Goal: Information Seeking & Learning: Learn about a topic

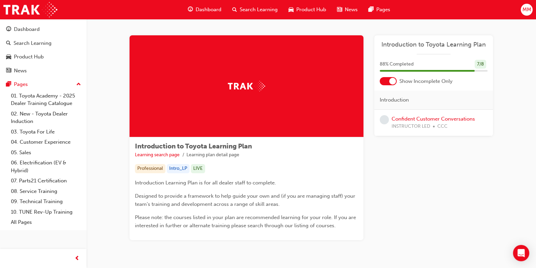
click at [203, 8] on span "Dashboard" at bounding box center [209, 10] width 26 height 8
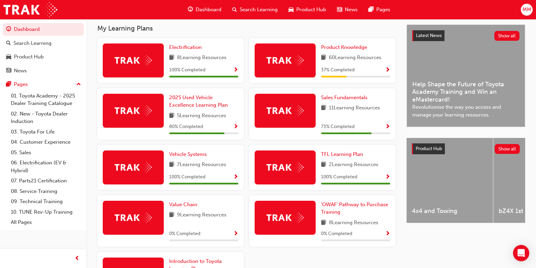
scroll to position [135, 0]
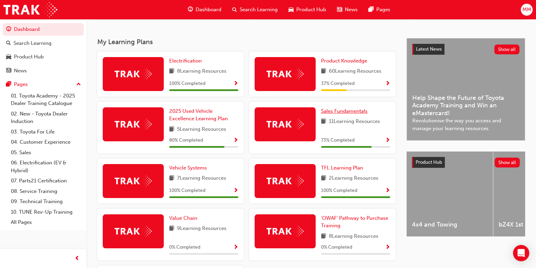
click at [342, 113] on span "Sales Fundamentals" at bounding box center [344, 111] width 46 height 6
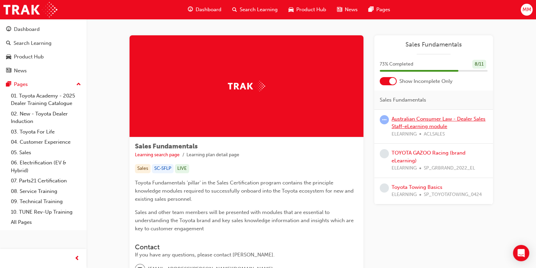
click at [399, 124] on link "Australian Consumer Law - Dealer Sales Staff-eLearning module" at bounding box center [439, 123] width 94 height 14
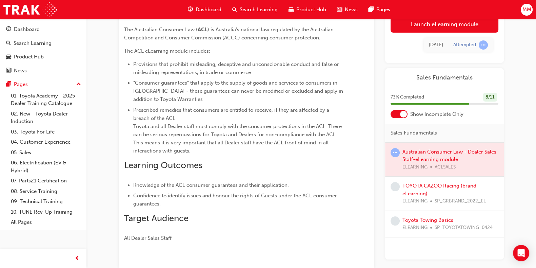
scroll to position [22, 0]
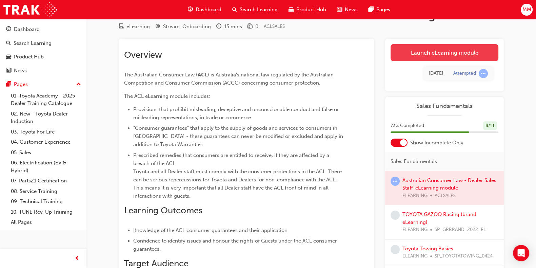
click at [420, 53] on link "Launch eLearning module" at bounding box center [445, 52] width 108 height 17
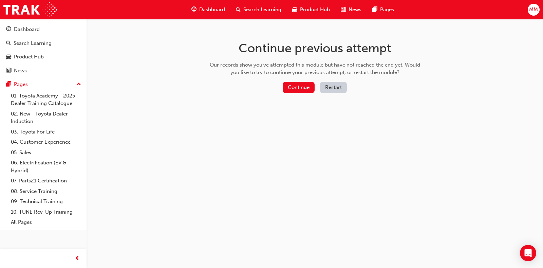
click at [333, 89] on button "Restart" at bounding box center [333, 87] width 27 height 11
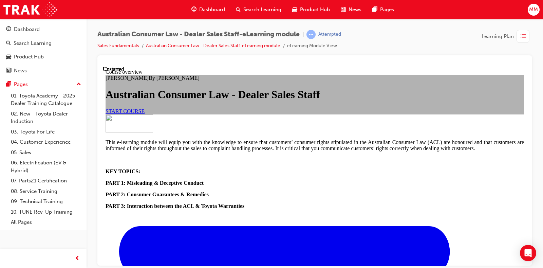
scroll to position [42, 0]
click at [144, 114] on span "START COURSE" at bounding box center [124, 111] width 39 height 6
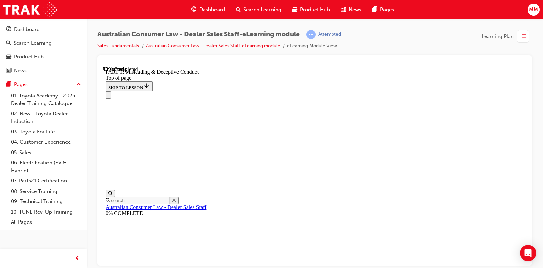
scroll to position [529, 0]
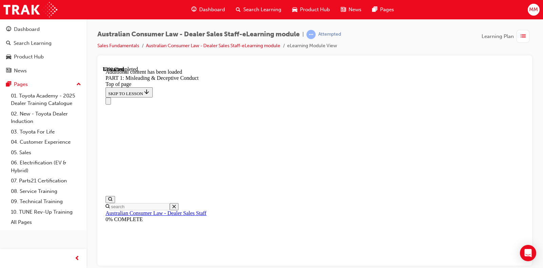
scroll to position [854, 0]
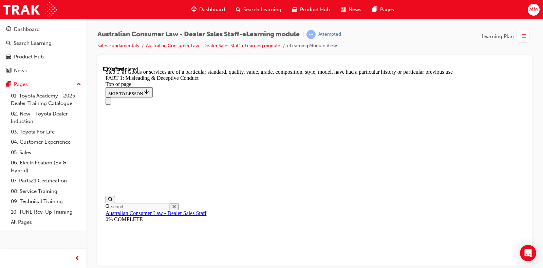
scroll to position [799, 0]
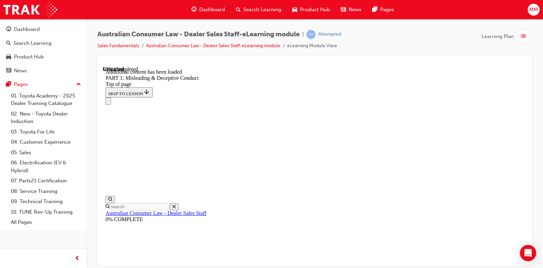
scroll to position [1364, 0]
drag, startPoint x: 374, startPoint y: 248, endPoint x: 375, endPoint y: 242, distance: 5.9
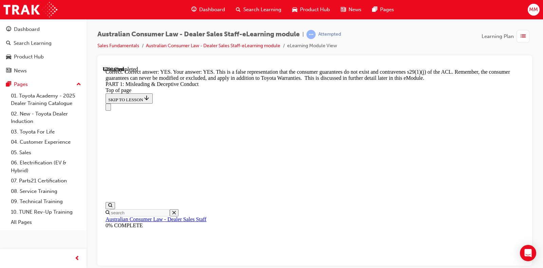
scroll to position [1548, 0]
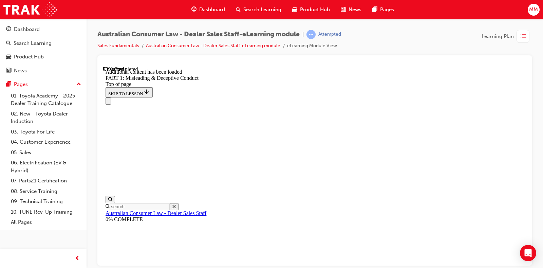
scroll to position [1703, 0]
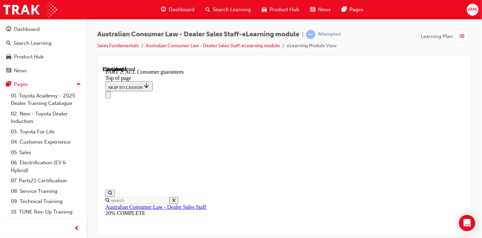
scroll to position [105, 0]
drag, startPoint x: 520, startPoint y: 0, endPoint x: 330, endPoint y: 56, distance: 198.1
click at [330, 56] on div at bounding box center [284, 145] width 374 height 180
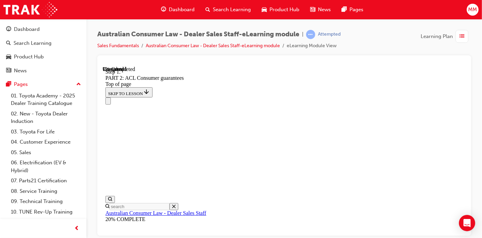
scroll to position [1189, 0]
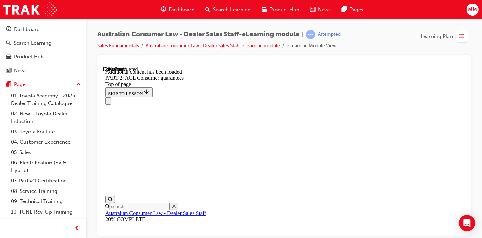
scroll to position [1373, 0]
drag, startPoint x: 433, startPoint y: 156, endPoint x: 437, endPoint y: 153, distance: 4.8
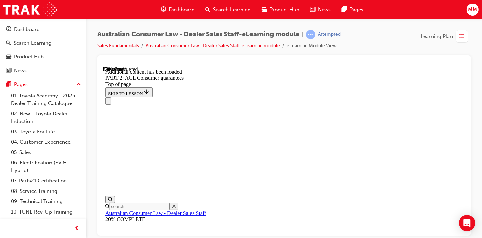
scroll to position [2017, 0]
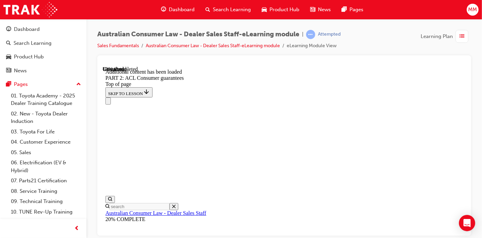
scroll to position [4845, 0]
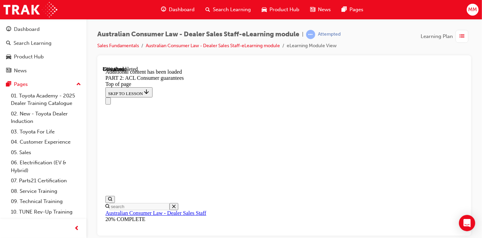
scroll to position [7724, 0]
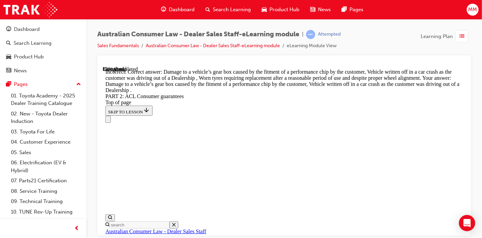
scroll to position [7736, 0]
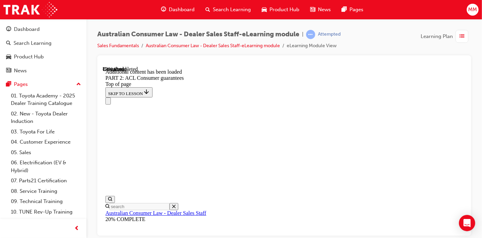
scroll to position [8559, 0]
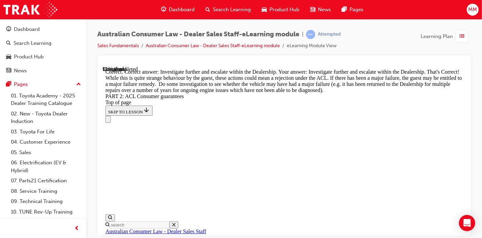
scroll to position [8819, 0]
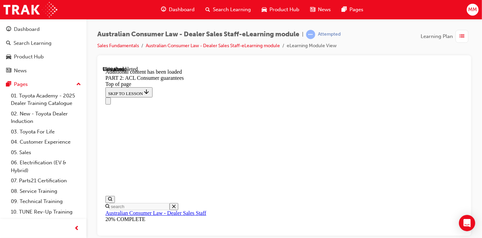
scroll to position [9445, 0]
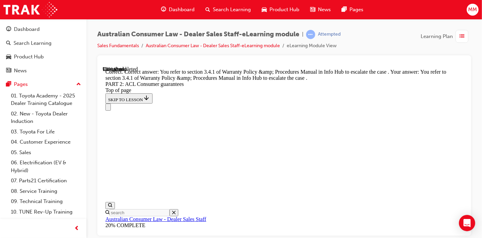
scroll to position [9900, 0]
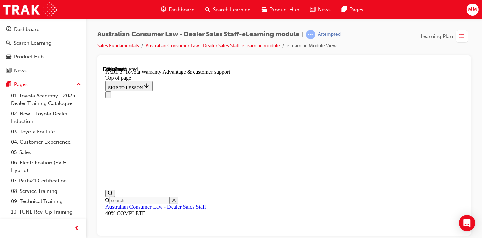
scroll to position [586, 0]
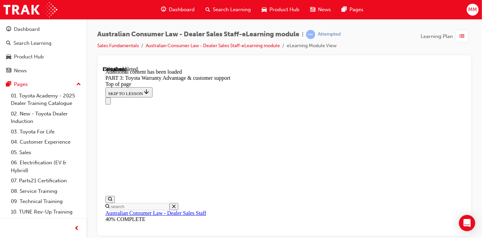
scroll to position [1091, 0]
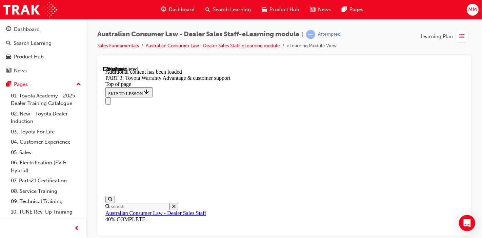
scroll to position [1491, 0]
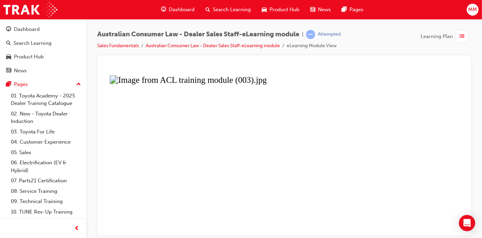
click at [268, 154] on button "Unzoom image" at bounding box center [283, 150] width 363 height 169
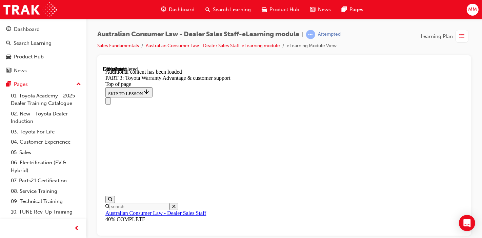
scroll to position [2169, 0]
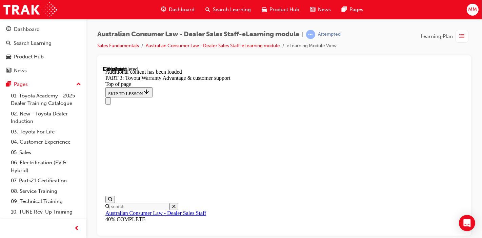
scroll to position [2652, 0]
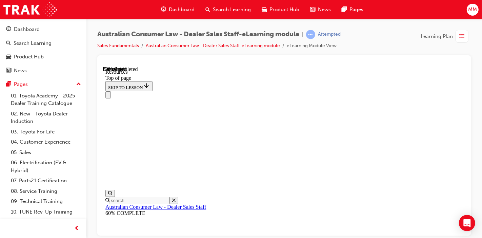
scroll to position [472, 0]
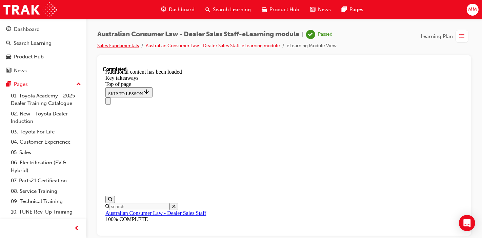
click at [109, 45] on link "Sales Fundamentals" at bounding box center [118, 46] width 42 height 6
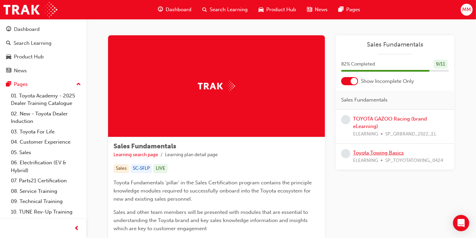
click at [372, 154] on link "Toyota Towing Basics" at bounding box center [378, 153] width 51 height 6
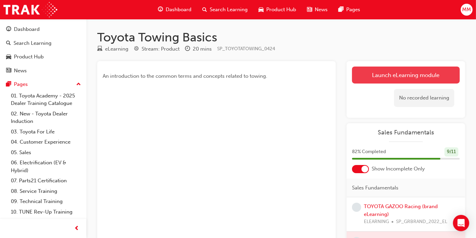
click at [391, 72] on link "Launch eLearning module" at bounding box center [406, 74] width 108 height 17
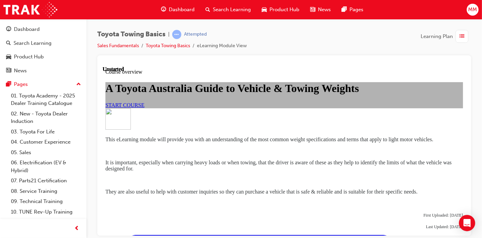
scroll to position [50, 0]
click at [144, 107] on span "START COURSE" at bounding box center [124, 105] width 39 height 6
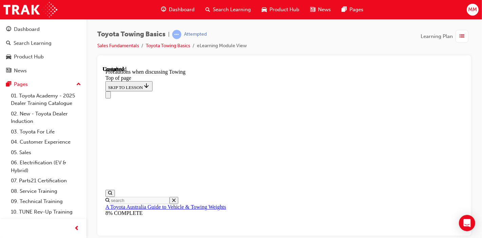
scroll to position [802, 0]
